Goal: Task Accomplishment & Management: Use online tool/utility

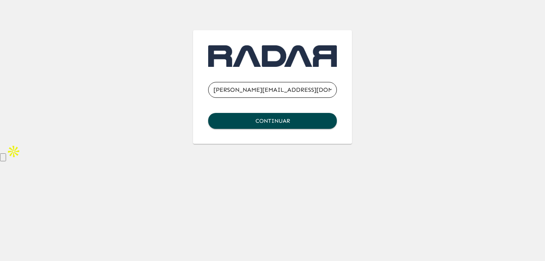
click at [0, 144] on com-1password-button at bounding box center [0, 144] width 0 height 0
type input "[PERSON_NAME][EMAIL_ADDRESS][DOMAIN_NAME]"
click at [0, 144] on com-1password-button at bounding box center [0, 144] width 0 height 0
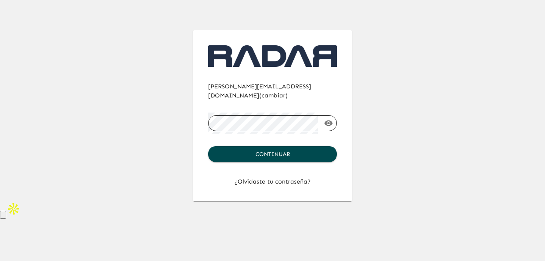
click at [358, 142] on div "[PERSON_NAME][EMAIL_ADDRESS][DOMAIN_NAME] ( cambiar ) ​ Continuar ¿Olvidaste tu…" at bounding box center [272, 101] width 436 height 202
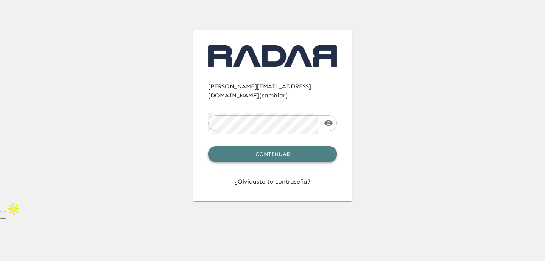
click at [315, 146] on button "Continuar" at bounding box center [272, 154] width 129 height 16
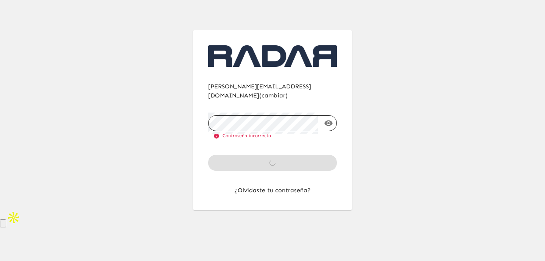
click at [309, 110] on body "[PERSON_NAME][EMAIL_ADDRESS][DOMAIN_NAME] ( cambiar ) ​ Contraseña incorrecta C…" at bounding box center [272, 114] width 545 height 228
click at [0, 228] on com-1password-button at bounding box center [0, 228] width 0 height 0
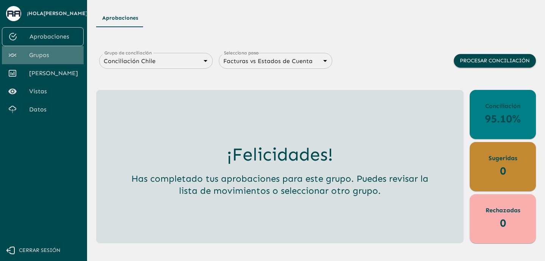
click at [46, 58] on span "Grupos" at bounding box center [53, 55] width 48 height 9
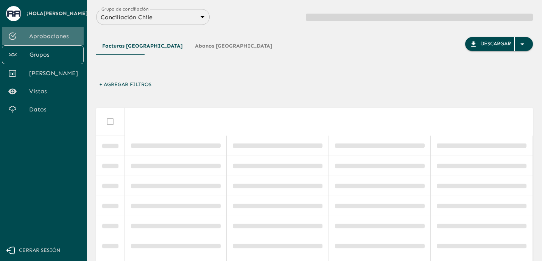
click at [55, 41] on span "Aprobaciones" at bounding box center [53, 36] width 48 height 9
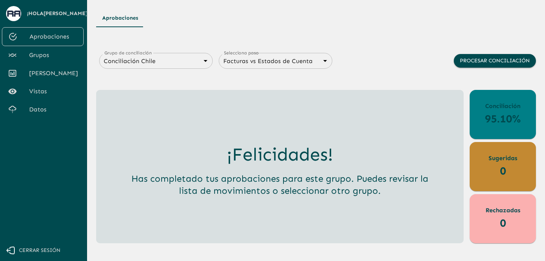
click at [46, 77] on span "[PERSON_NAME]" at bounding box center [53, 73] width 48 height 9
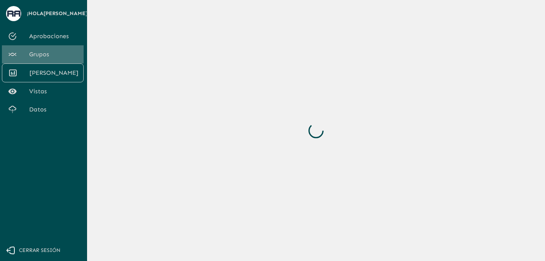
click at [48, 59] on span "Grupos" at bounding box center [53, 54] width 48 height 9
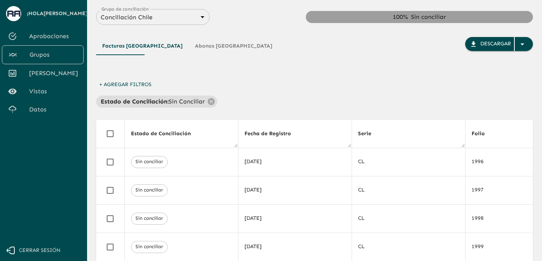
click at [175, 18] on body "Se están procesando los movimientos. Algunas acciones permanecerán deshabilitad…" at bounding box center [271, 139] width 542 height 279
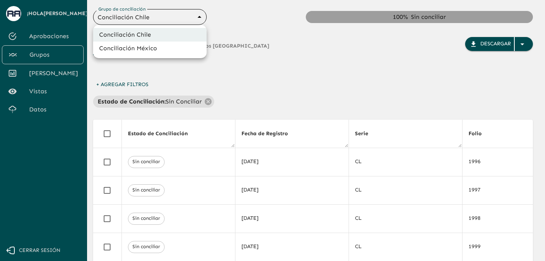
click at [175, 18] on div at bounding box center [272, 130] width 545 height 261
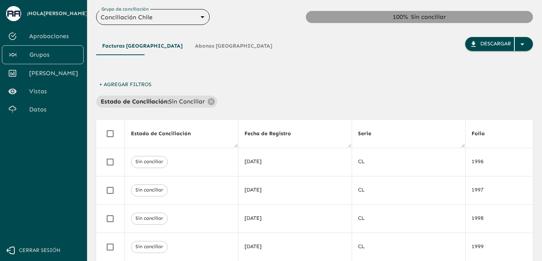
click at [250, 67] on div "Facturas Chile Abonos Chile Descargar" at bounding box center [314, 57] width 437 height 41
click at [316, 62] on div "Facturas Chile Abonos Chile Descargar" at bounding box center [314, 57] width 437 height 41
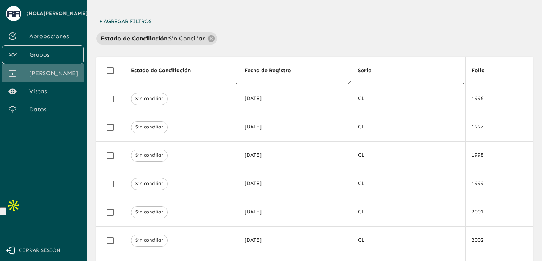
click at [42, 77] on span "[PERSON_NAME]" at bounding box center [53, 73] width 48 height 9
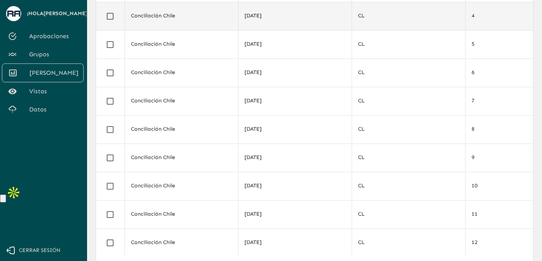
scroll to position [101, 0]
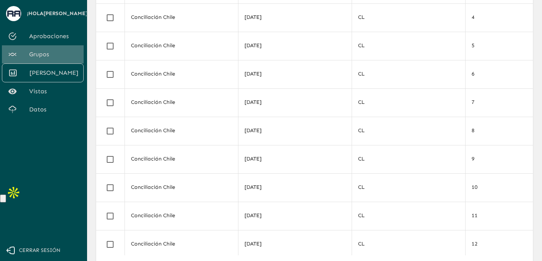
click at [46, 59] on span "Grupos" at bounding box center [53, 54] width 48 height 9
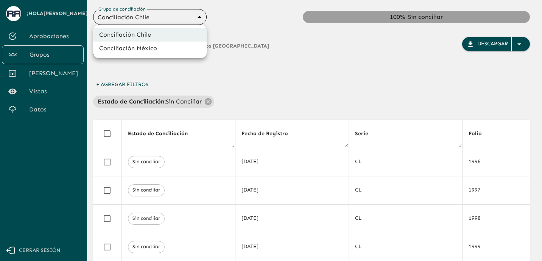
click at [147, 17] on body "Se están procesando los movimientos. Algunas acciones permanecerán deshabilitad…" at bounding box center [271, 139] width 542 height 279
click at [241, 54] on div at bounding box center [272, 130] width 545 height 261
click at [158, 13] on body "Se están procesando los movimientos. Algunas acciones permanecerán deshabilitad…" at bounding box center [271, 139] width 542 height 279
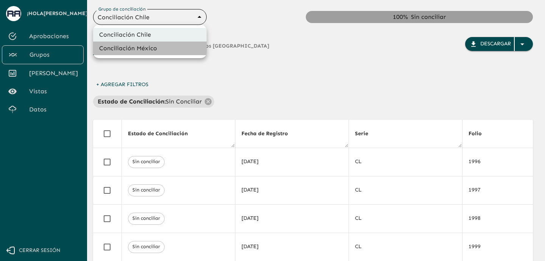
click at [148, 48] on li "Conciliación México" at bounding box center [149, 49] width 113 height 14
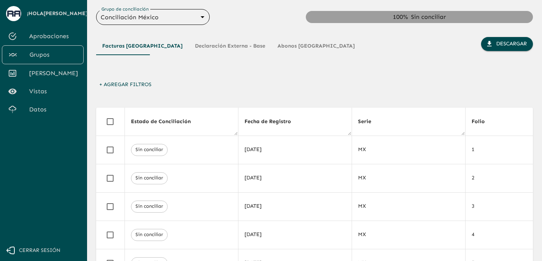
click at [170, 14] on body "Se están procesando los movimientos. Algunas acciones permanecerán deshabilitad…" at bounding box center [271, 139] width 542 height 279
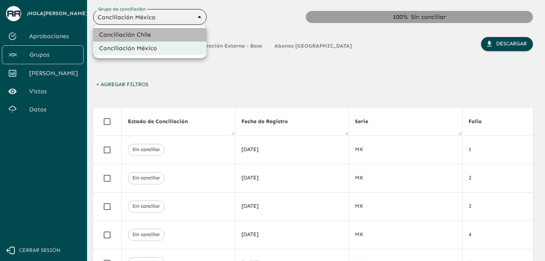
click at [155, 31] on li "Conciliación Chile" at bounding box center [149, 35] width 113 height 14
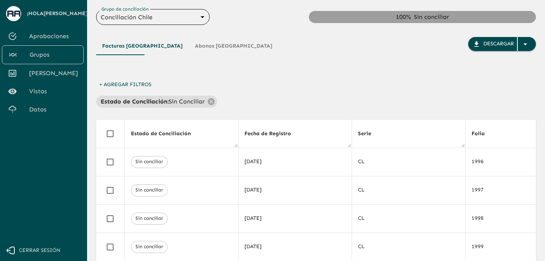
click at [182, 11] on body "Se están procesando los movimientos. Algunas acciones permanecerán deshabilitad…" at bounding box center [272, 139] width 545 height 279
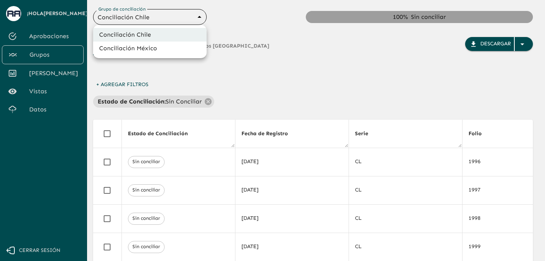
click at [163, 51] on li "Conciliación México" at bounding box center [149, 49] width 113 height 14
type input "67bcbc8d1844113af7c85157"
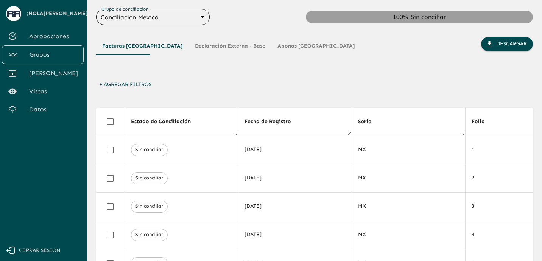
click at [45, 94] on span "Vistas" at bounding box center [53, 91] width 48 height 9
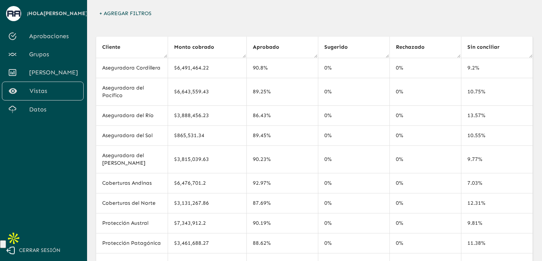
scroll to position [31, 0]
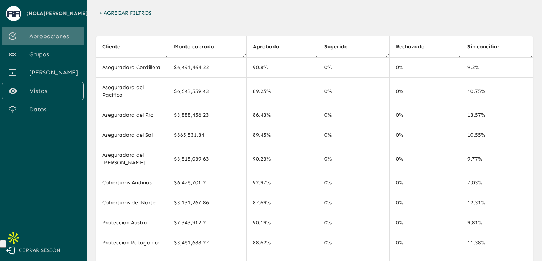
click at [59, 39] on span "Aprobaciones" at bounding box center [53, 36] width 48 height 9
